Goal: Transaction & Acquisition: Purchase product/service

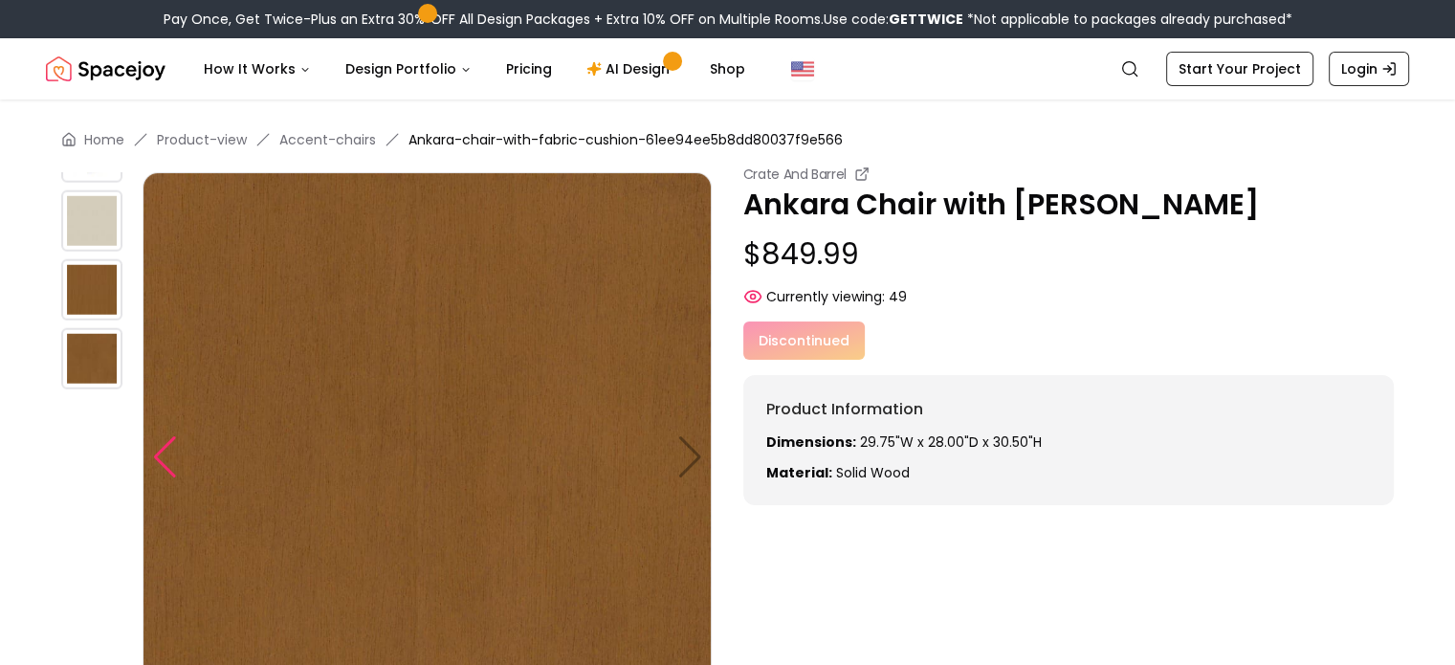
click at [172, 447] on div at bounding box center [165, 457] width 26 height 42
click at [690, 448] on img at bounding box center [427, 456] width 569 height 569
click at [168, 460] on div at bounding box center [165, 457] width 26 height 42
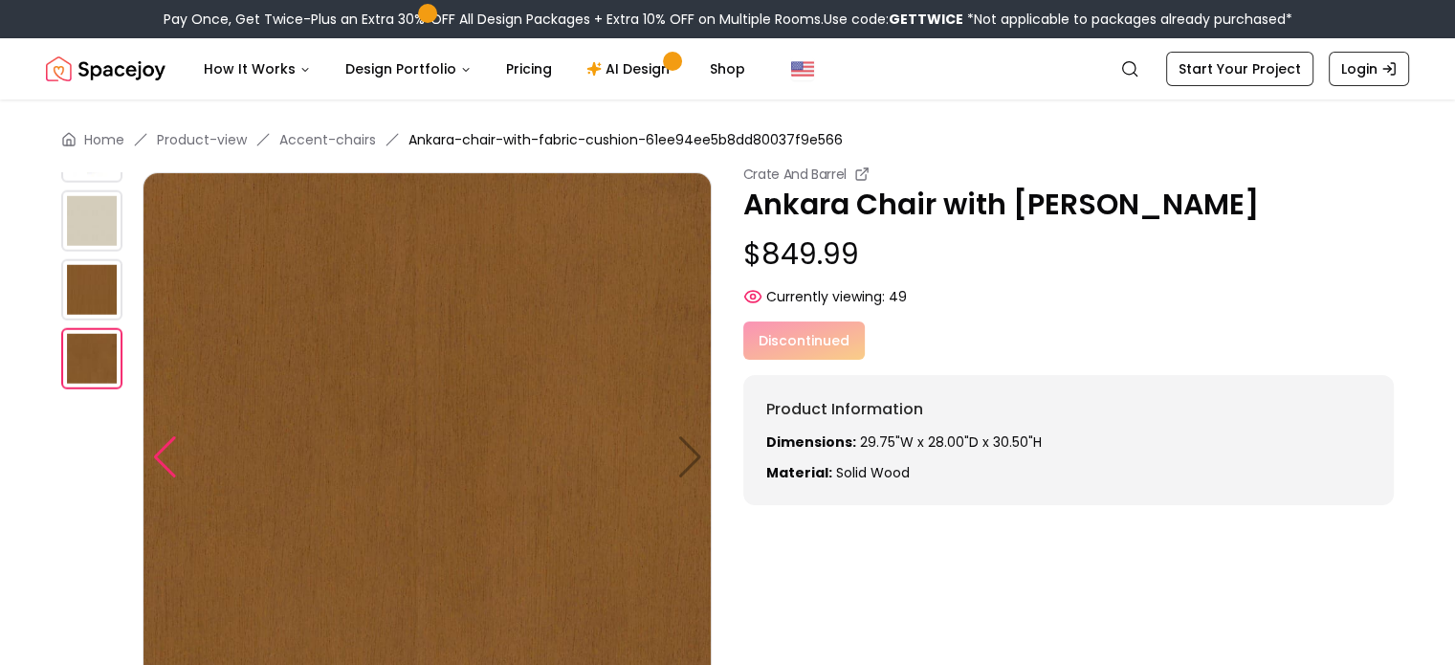
click at [168, 460] on div at bounding box center [165, 457] width 26 height 42
click at [93, 211] on img at bounding box center [91, 220] width 61 height 61
click at [800, 205] on p "Ankara Chair with [PERSON_NAME]" at bounding box center [1068, 204] width 651 height 34
click at [425, 13] on span at bounding box center [426, 13] width 11 height 11
